Goal: Information Seeking & Learning: Understand process/instructions

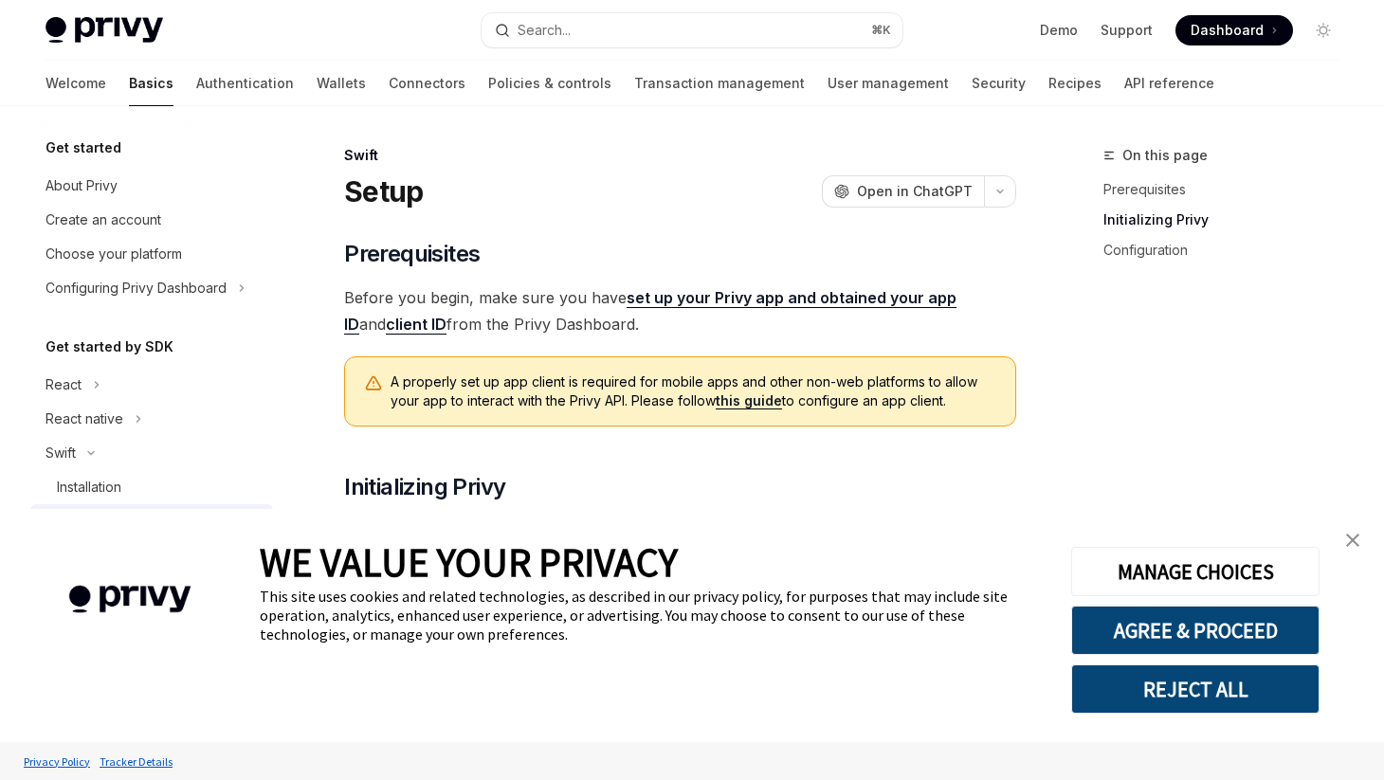
scroll to position [518, 0]
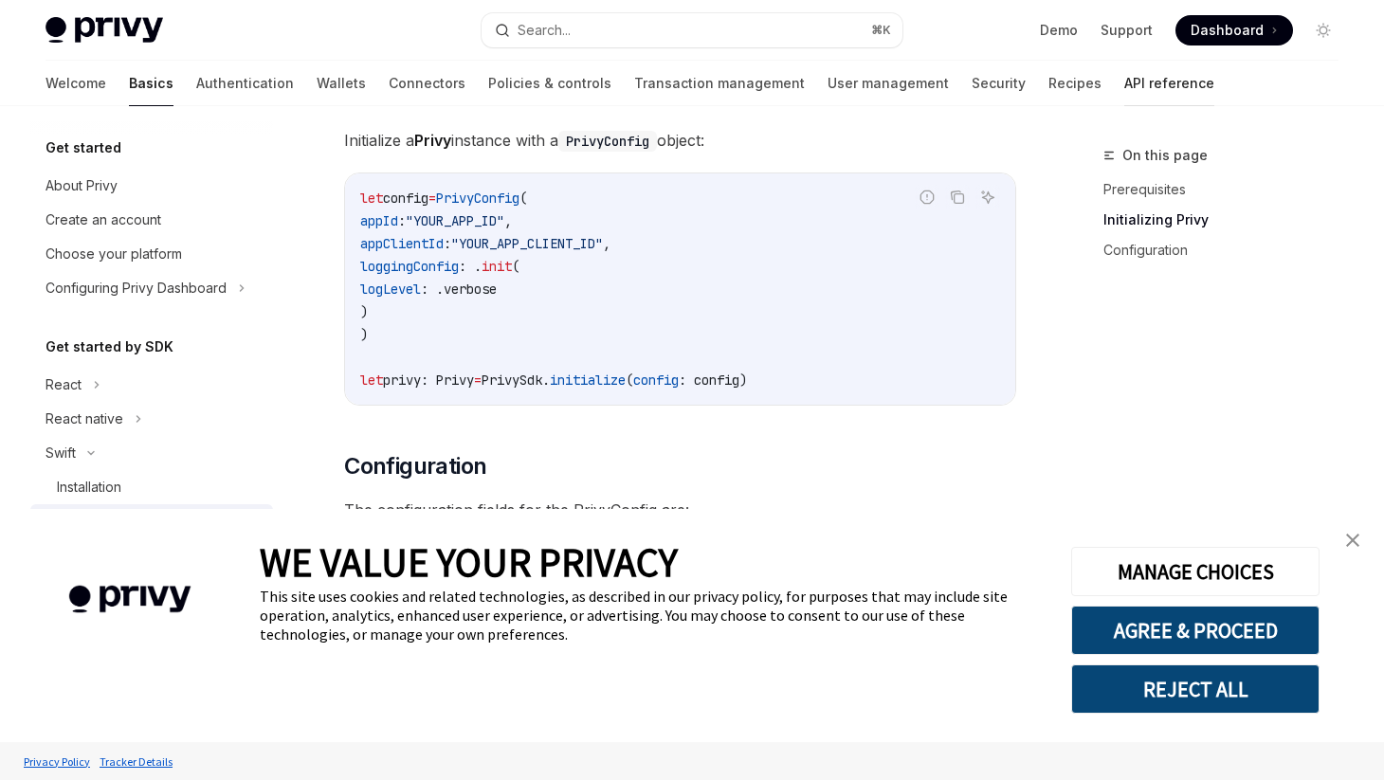
click at [1125, 79] on link "API reference" at bounding box center [1170, 84] width 90 height 46
type textarea "*"
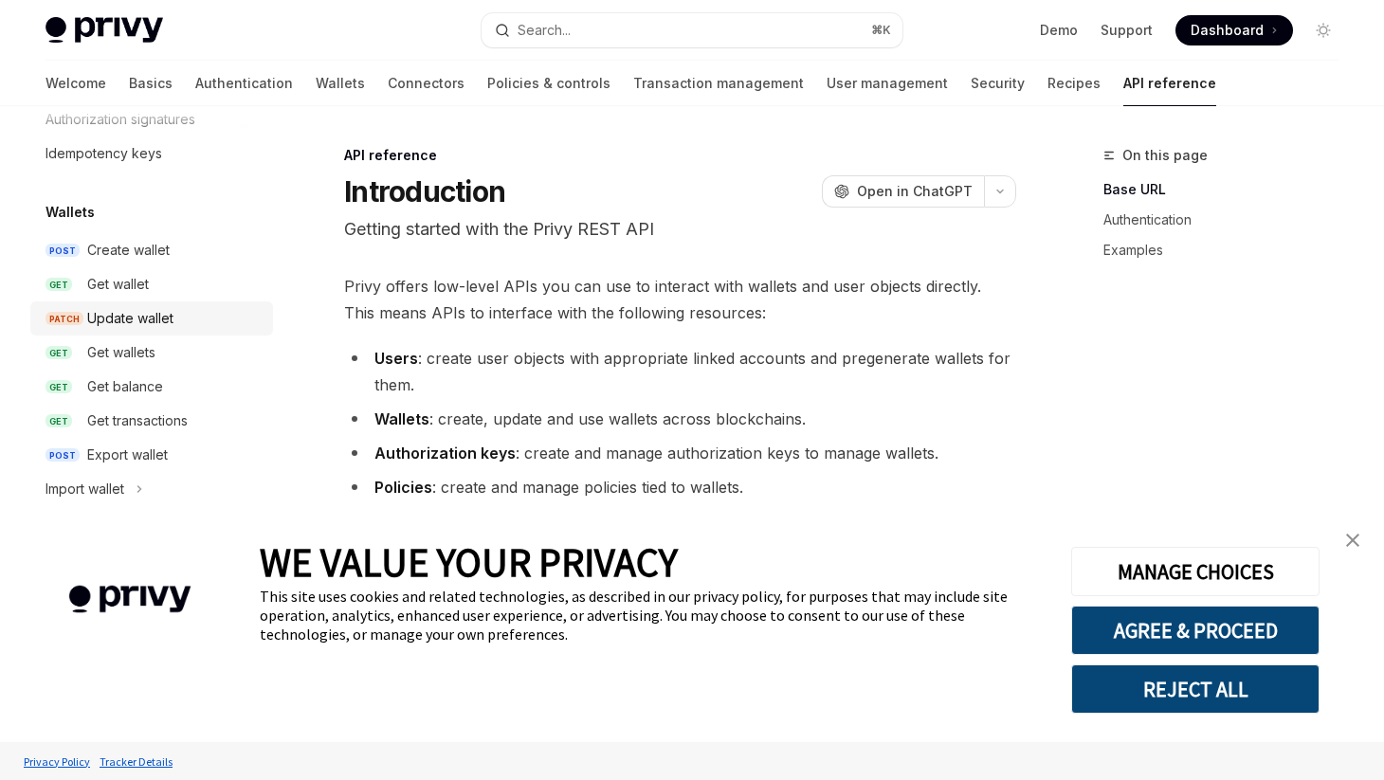
scroll to position [103, 0]
click at [138, 380] on div "Get balance" at bounding box center [125, 384] width 76 height 23
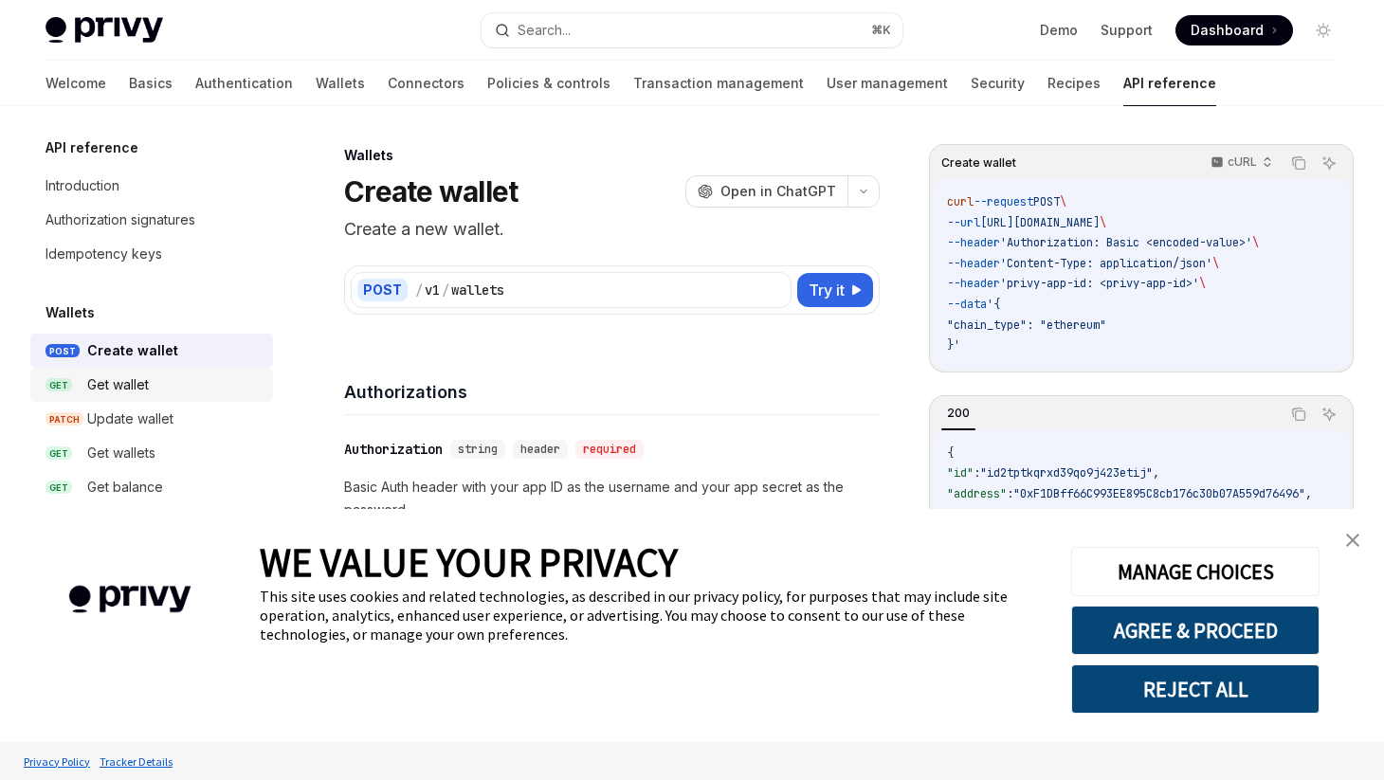
click at [143, 384] on div "Get wallet" at bounding box center [118, 385] width 62 height 23
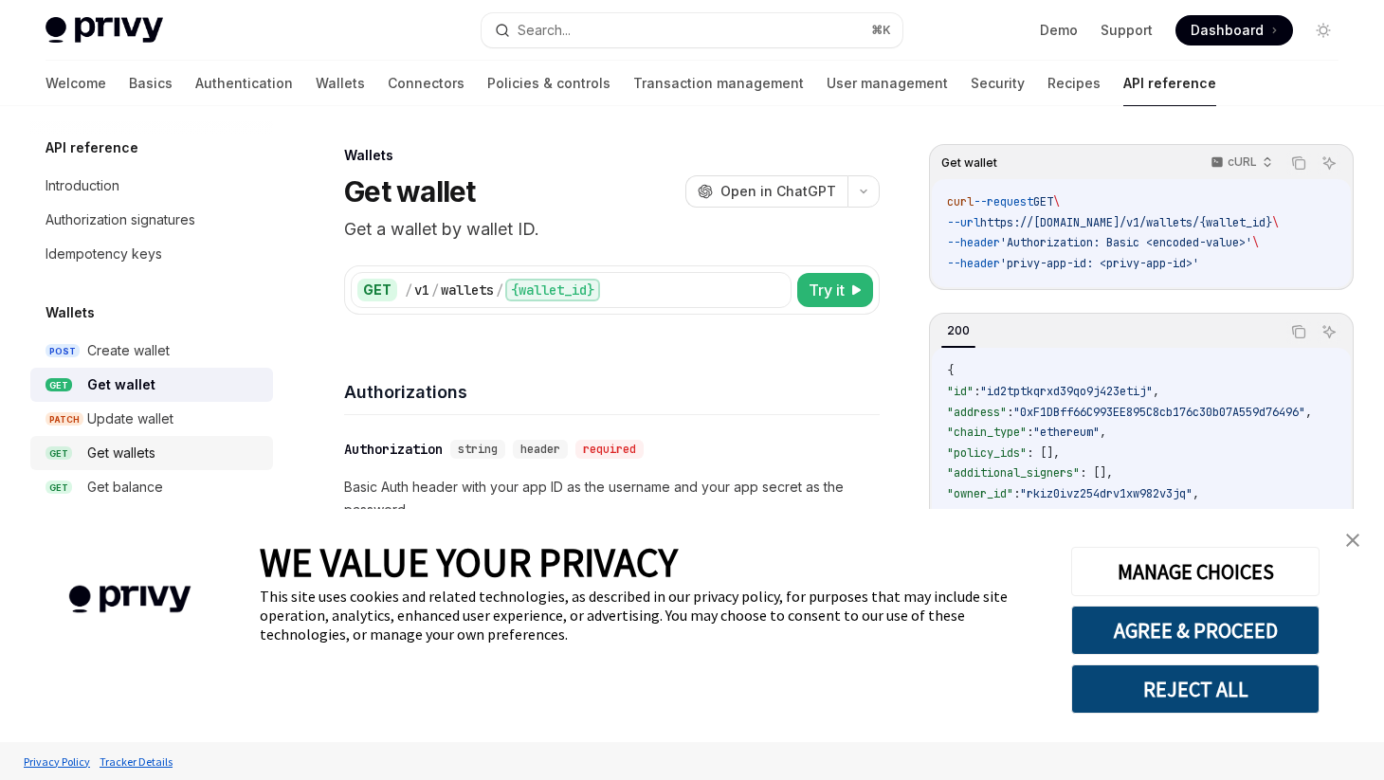
scroll to position [37, 0]
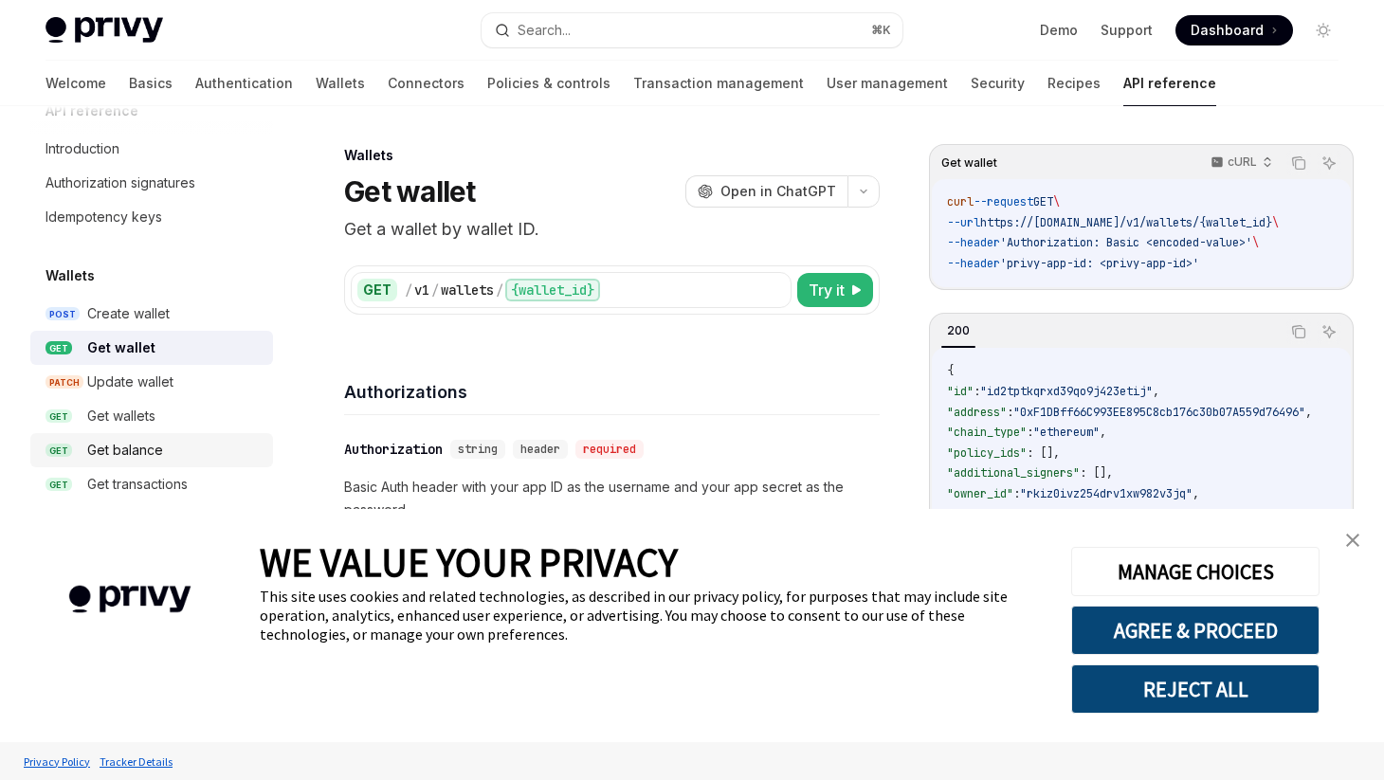
click at [145, 449] on div "Get balance" at bounding box center [125, 450] width 76 height 23
type textarea "*"
